Goal: Task Accomplishment & Management: Manage account settings

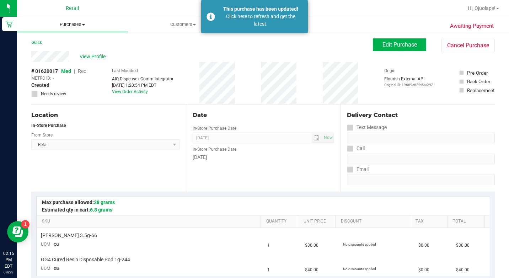
click at [76, 24] on span "Purchases" at bounding box center [72, 24] width 110 height 6
click at [49, 40] on span "Summary of purchases" at bounding box center [53, 43] width 73 height 6
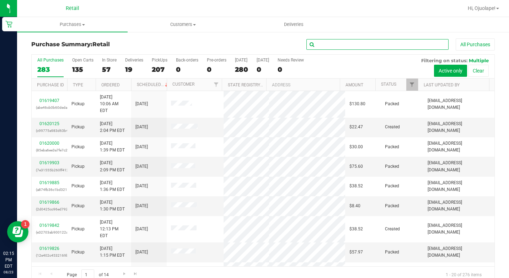
click at [334, 43] on input "text" at bounding box center [377, 44] width 142 height 11
type input "[PERSON_NAME]"
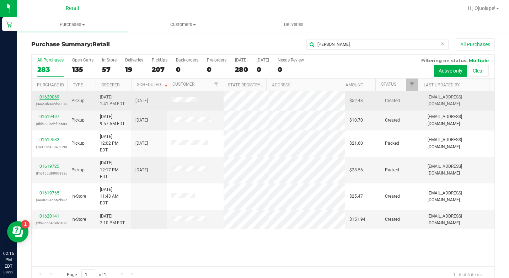
click at [54, 98] on link "01620069" at bounding box center [49, 97] width 20 height 5
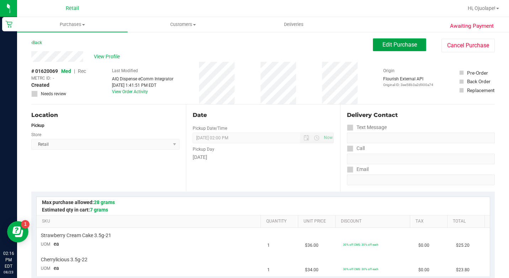
click at [387, 45] on span "Edit Purchase" at bounding box center [399, 44] width 34 height 7
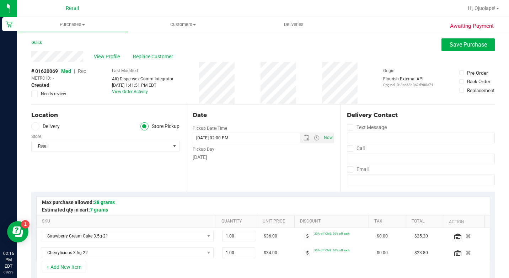
click at [81, 70] on span "Rec" at bounding box center [82, 71] width 8 height 6
click at [472, 40] on button "Save Purchase" at bounding box center [467, 44] width 53 height 13
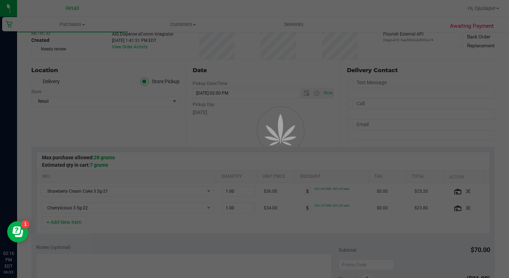
scroll to position [249, 0]
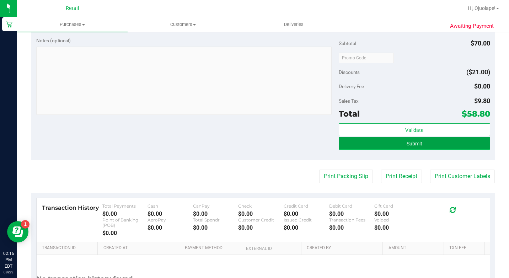
click at [422, 146] on button "Submit" at bounding box center [414, 143] width 151 height 13
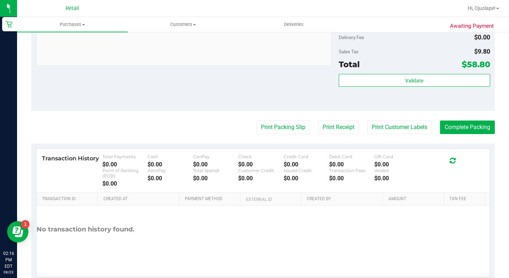
scroll to position [366, 0]
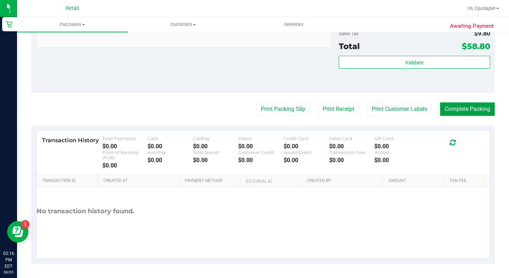
click at [461, 107] on button "Complete Packing" at bounding box center [467, 109] width 55 height 14
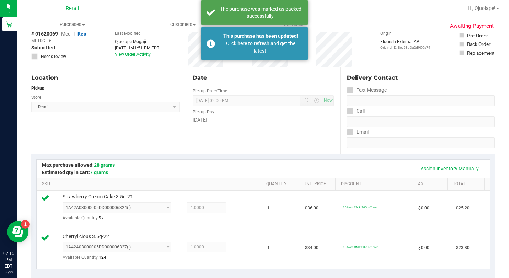
scroll to position [0, 0]
